Goal: Information Seeking & Learning: Learn about a topic

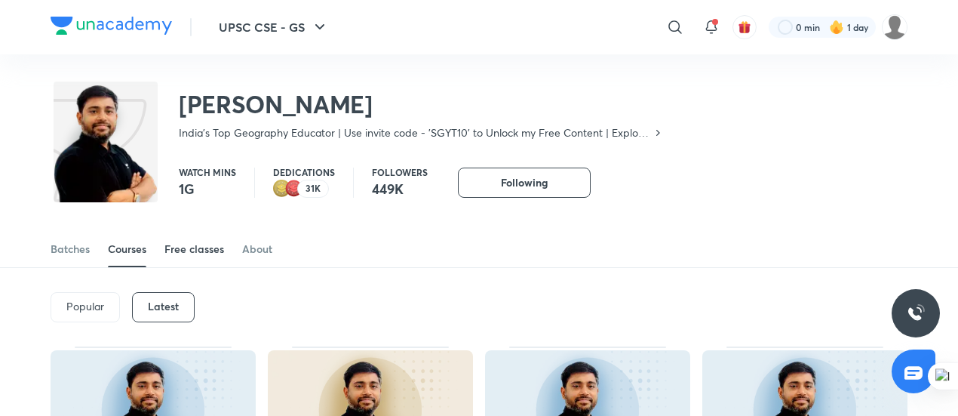
click at [196, 249] on div "Free classes" at bounding box center [194, 248] width 60 height 15
click at [118, 256] on div "Courses" at bounding box center [127, 248] width 38 height 15
click at [142, 248] on div "Courses" at bounding box center [127, 248] width 38 height 15
click at [140, 266] on span at bounding box center [127, 267] width 38 height 2
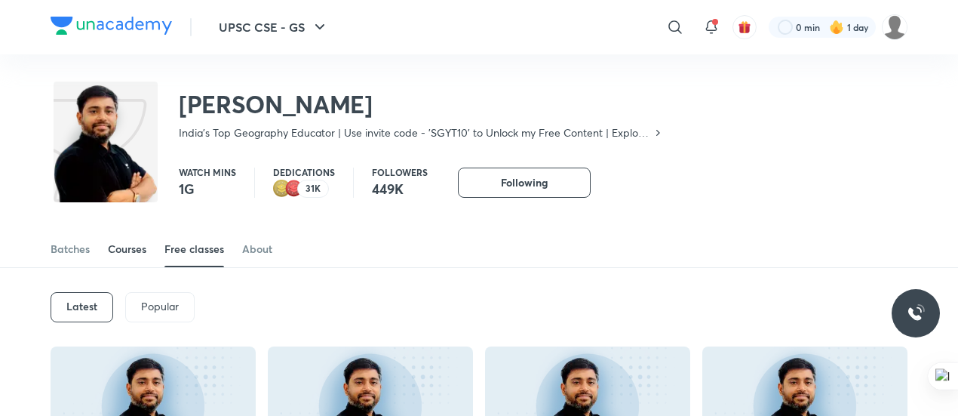
click at [133, 250] on div "Courses" at bounding box center [127, 248] width 38 height 15
